Goal: Check status: Check status

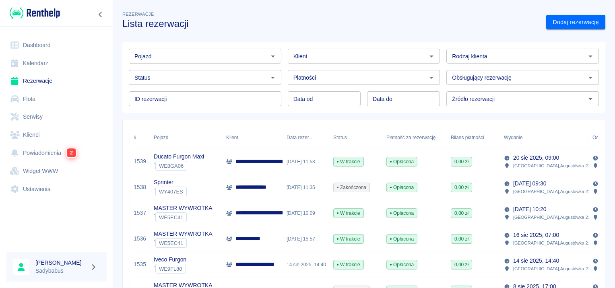
drag, startPoint x: 186, startPoint y: 41, endPoint x: 185, endPoint y: 45, distance: 5.0
click at [186, 41] on div "Pojazd Pojazd Klient Klient Rodzaj klienta Rodzaj klienta Status Status Płatnoś…" at bounding box center [361, 74] width 490 height 77
click at [184, 51] on input "Pojazd" at bounding box center [198, 56] width 134 height 10
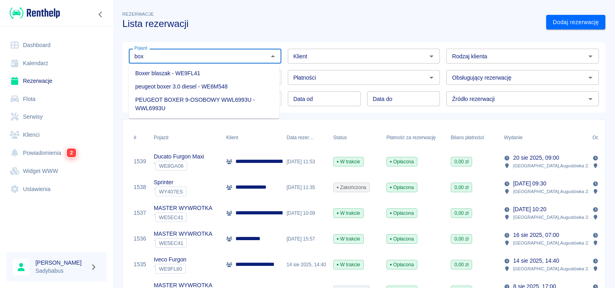
click at [182, 71] on li "Boxer blaszak - WE9FL41" at bounding box center [204, 73] width 151 height 13
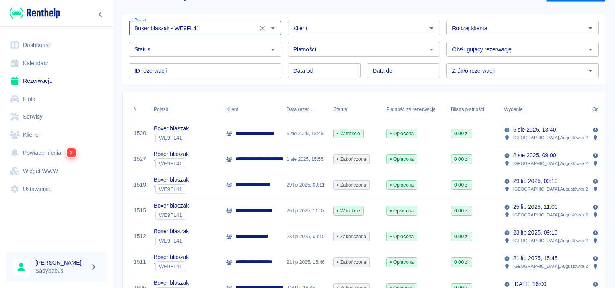
scroll to position [40, 0]
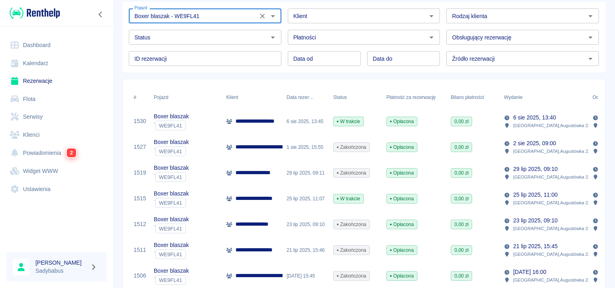
type input "Boxer blaszak - WE9FL41"
click at [246, 171] on p "**********" at bounding box center [258, 173] width 44 height 8
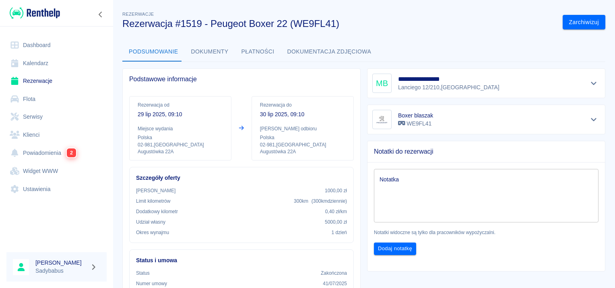
click at [258, 224] on div "Udział własny 5000,00 zł" at bounding box center [241, 222] width 211 height 7
click at [33, 81] on link "Rezerwacje" at bounding box center [56, 81] width 100 height 18
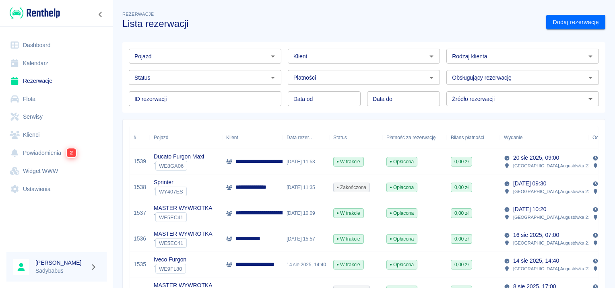
click at [205, 58] on input "Pojazd" at bounding box center [198, 56] width 134 height 10
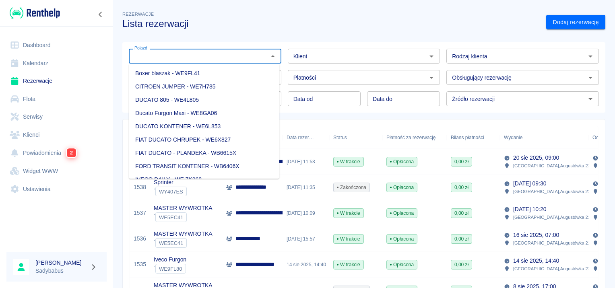
click at [205, 72] on li "Boxer blaszak - WE9FL41" at bounding box center [204, 73] width 151 height 13
type input "Boxer blaszak - WE9FL41"
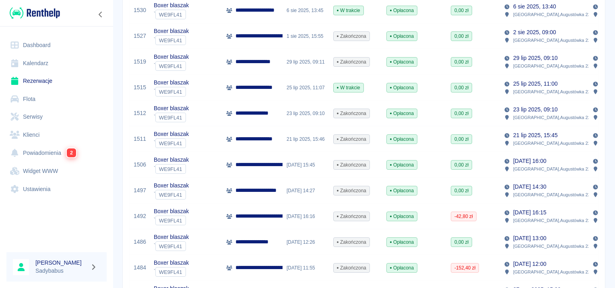
scroll to position [121, 0]
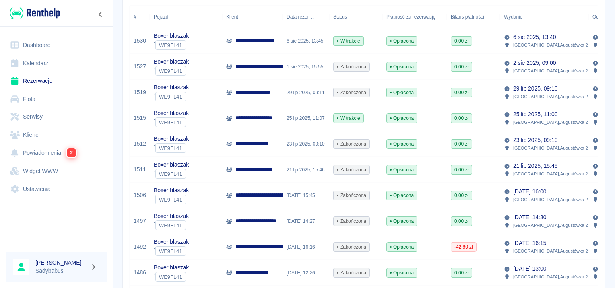
click at [279, 88] on div "**********" at bounding box center [252, 93] width 60 height 26
